Goal: Task Accomplishment & Management: Use online tool/utility

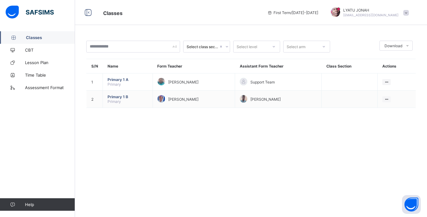
click at [226, 48] on div at bounding box center [227, 47] width 6 height 10
click at [174, 47] on div at bounding box center [133, 47] width 94 height 12
click at [157, 49] on input "text" at bounding box center [133, 47] width 94 height 12
click at [48, 39] on span "Classes" at bounding box center [50, 37] width 49 height 5
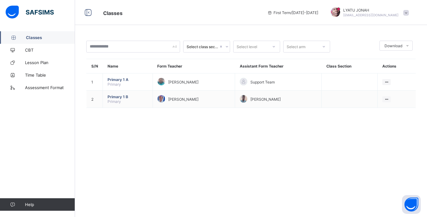
click at [48, 39] on span "Classes" at bounding box center [50, 37] width 49 height 5
click at [323, 49] on div at bounding box center [323, 47] width 11 height 10
click at [275, 46] on icon at bounding box center [274, 46] width 4 height 6
click at [274, 49] on div at bounding box center [273, 47] width 11 height 10
click at [274, 49] on icon at bounding box center [274, 46] width 4 height 6
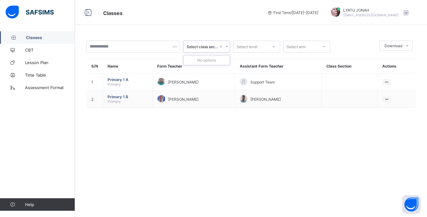
click at [226, 48] on icon at bounding box center [227, 46] width 4 height 6
click at [174, 48] on div at bounding box center [133, 47] width 94 height 12
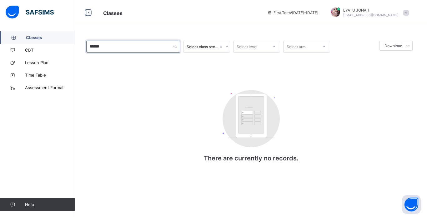
type input "******"
click at [174, 48] on div "******" at bounding box center [133, 47] width 94 height 12
click at [406, 13] on span at bounding box center [406, 13] width 6 height 6
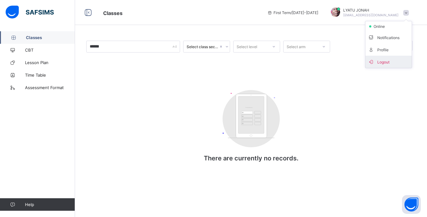
click at [392, 57] on li "Logout" at bounding box center [388, 62] width 46 height 12
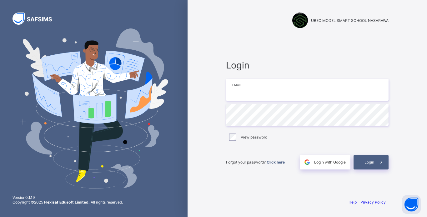
type input "**********"
click at [380, 163] on icon at bounding box center [381, 162] width 7 height 6
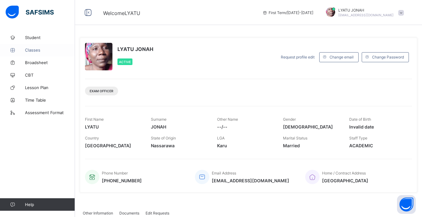
click at [55, 50] on span "Classes" at bounding box center [50, 49] width 50 height 5
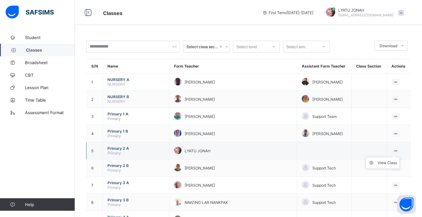
click at [393, 159] on ul "View Class" at bounding box center [383, 163] width 34 height 12
click at [389, 161] on div "View Class" at bounding box center [387, 163] width 19 height 6
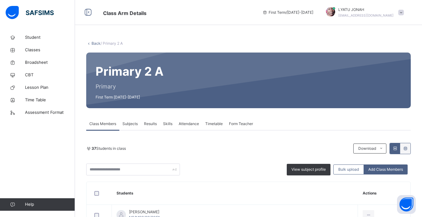
click at [189, 126] on span "Attendance" at bounding box center [189, 124] width 20 height 6
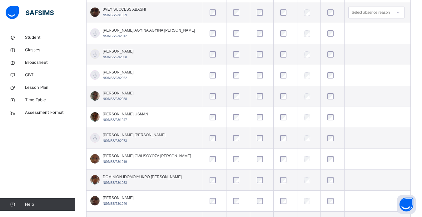
scroll to position [237, 0]
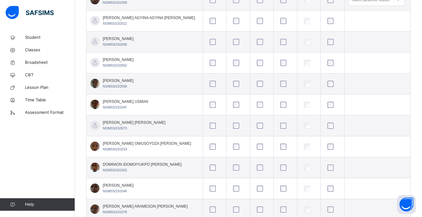
click at [275, 72] on td at bounding box center [286, 62] width 24 height 21
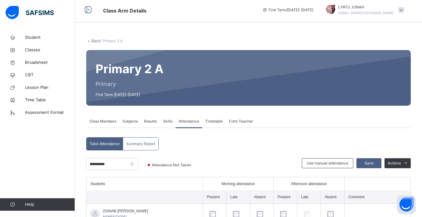
scroll to position [0, 0]
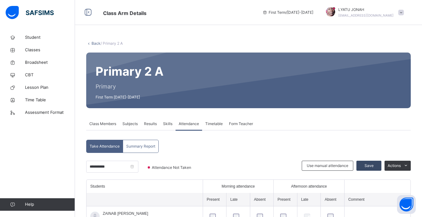
click at [375, 164] on span "Save" at bounding box center [369, 166] width 16 height 6
click at [375, 164] on div "Save" at bounding box center [369, 166] width 25 height 10
click at [338, 9] on div at bounding box center [331, 12] width 16 height 11
